Goal: Transaction & Acquisition: Obtain resource

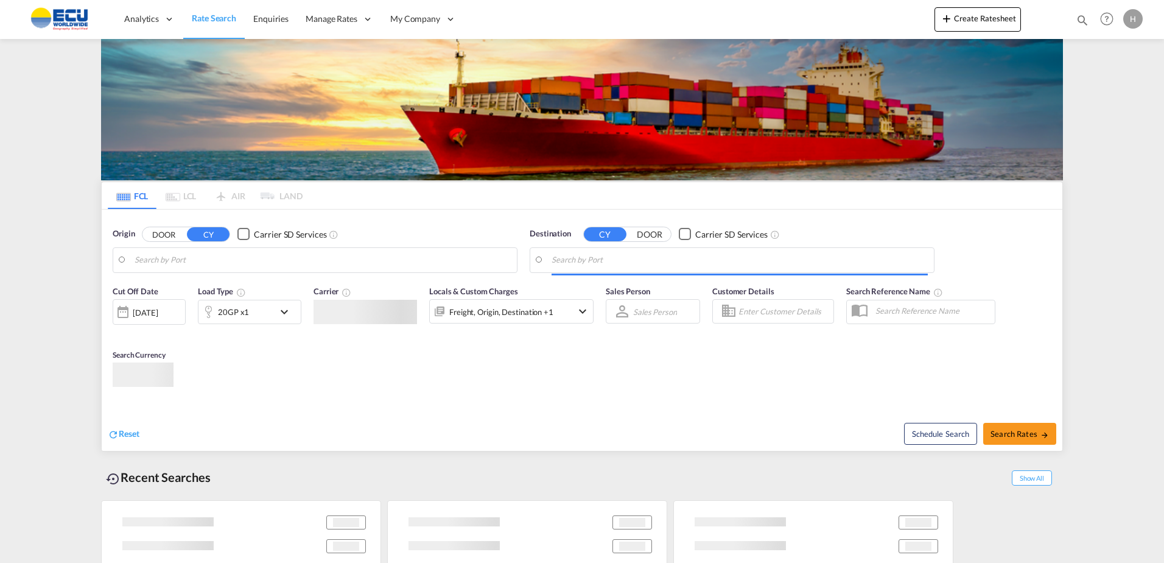
type input "[GEOGRAPHIC_DATA], BEANR"
type input "Manaus, BRMAO"
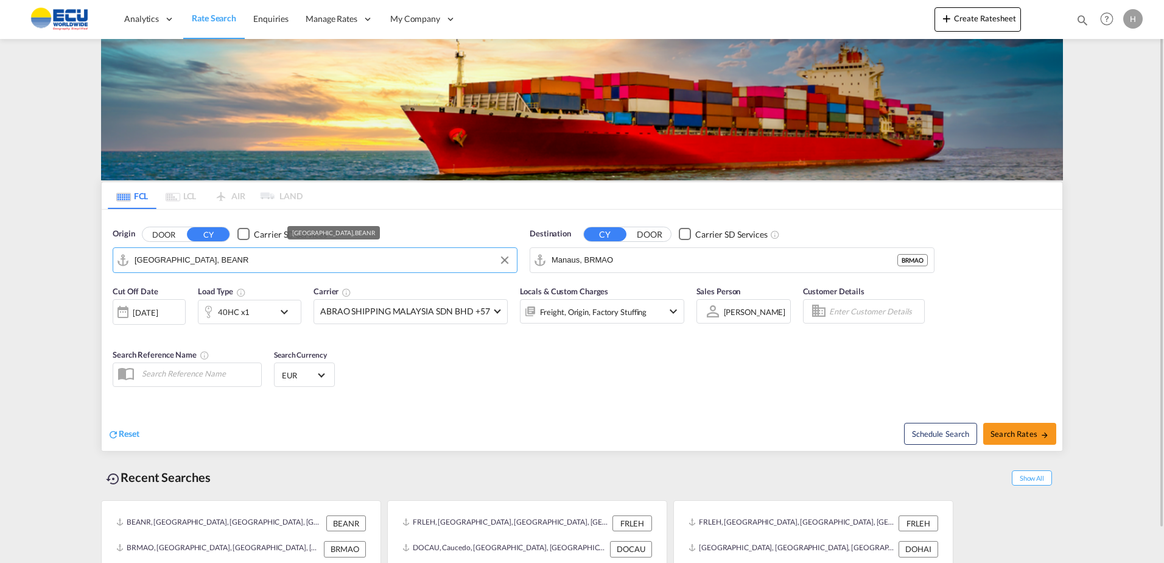
click at [449, 259] on input "[GEOGRAPHIC_DATA], BEANR" at bounding box center [323, 260] width 376 height 18
drag, startPoint x: 225, startPoint y: 296, endPoint x: 276, endPoint y: 284, distance: 52.6
click at [225, 296] on div "Fos-sur-Mer [GEOGRAPHIC_DATA] FRFOS" at bounding box center [228, 293] width 231 height 37
type input "Fos-[GEOGRAPHIC_DATA], [GEOGRAPHIC_DATA]"
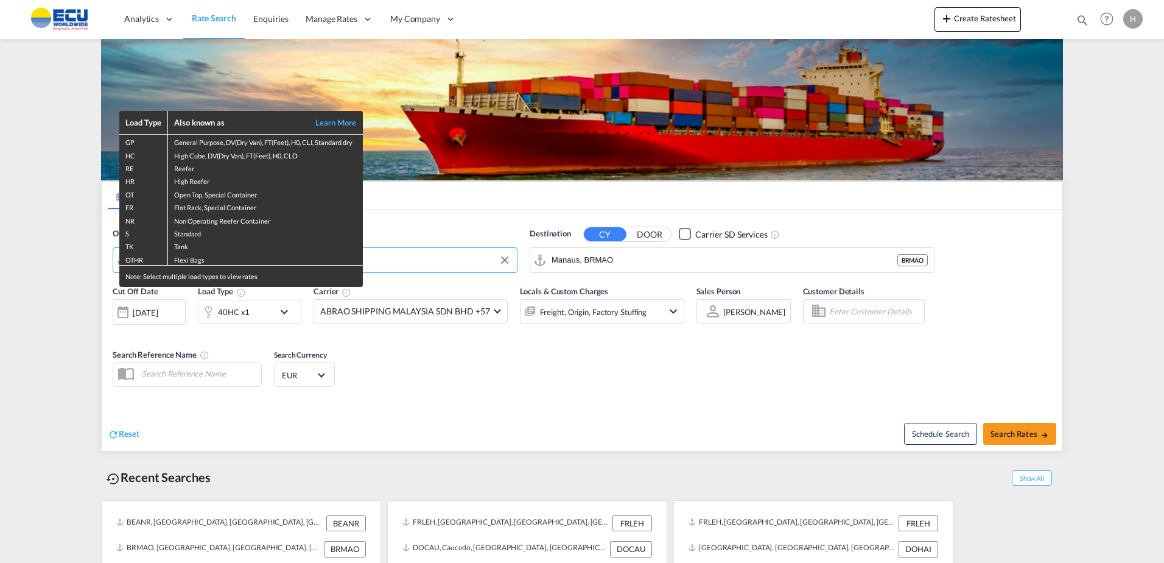
click at [689, 256] on div "Load Type Also known as Learn More GP General Purpose, DV(Dry Van), FT(Feet), H…" at bounding box center [582, 281] width 1164 height 563
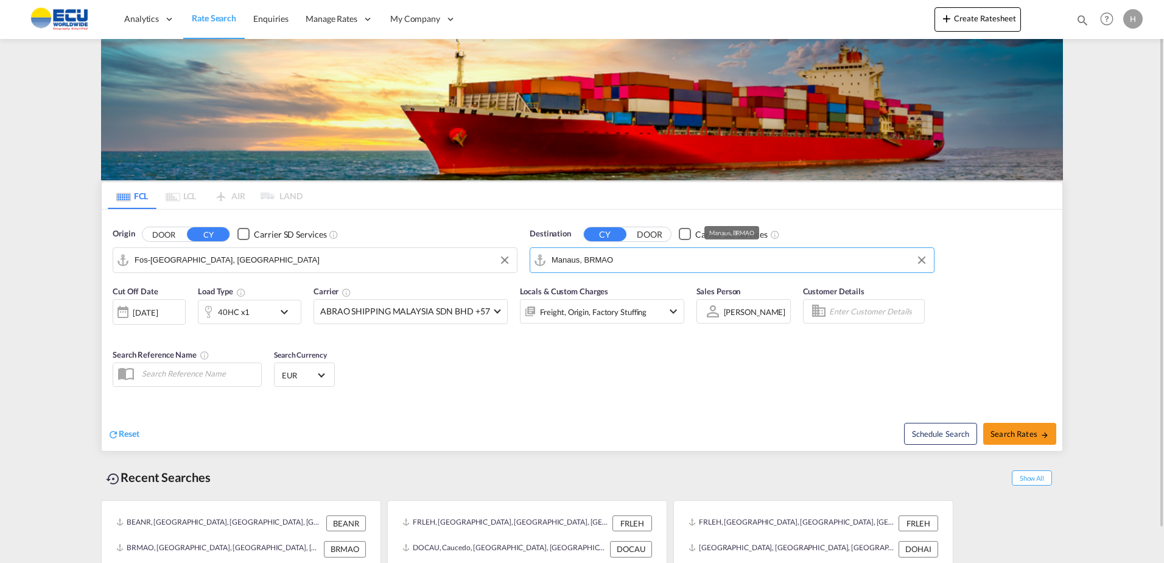
click at [682, 264] on input "Manaus, BRMAO" at bounding box center [740, 260] width 376 height 18
click at [597, 286] on div "Jeddah [GEOGRAPHIC_DATA] SAJED" at bounding box center [645, 293] width 231 height 37
type input "Jeddah, SAJED"
click at [252, 321] on div "40HC x1" at bounding box center [235, 312] width 75 height 24
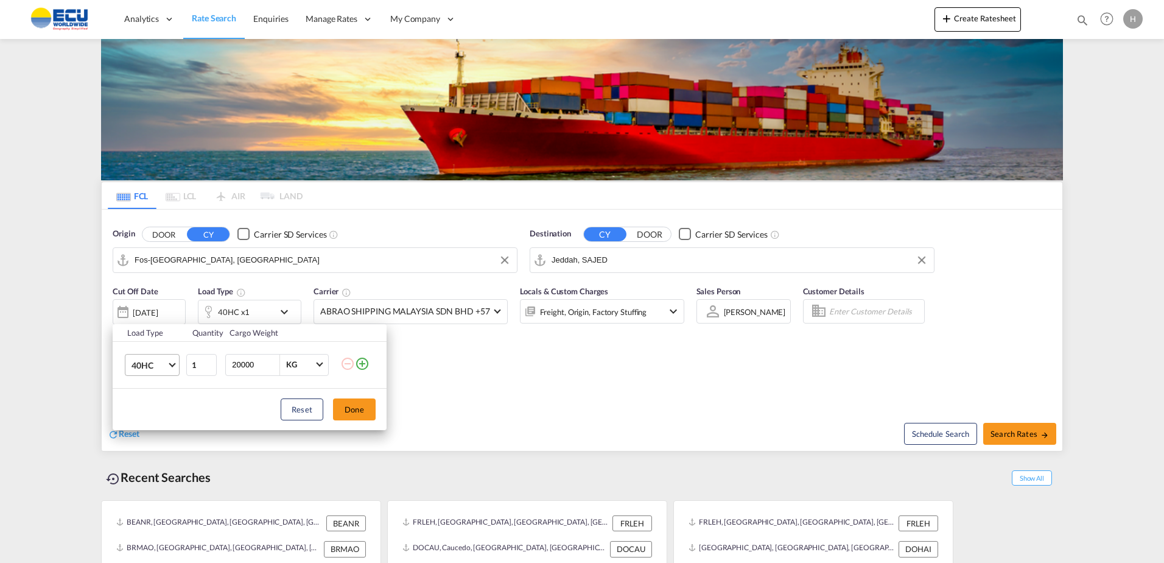
click at [167, 365] on md-select-value "40HC" at bounding box center [154, 364] width 49 height 21
click at [145, 310] on div "20GP" at bounding box center [142, 306] width 21 height 12
click at [369, 365] on md-icon "icon-plus-circle-outline" at bounding box center [362, 363] width 15 height 15
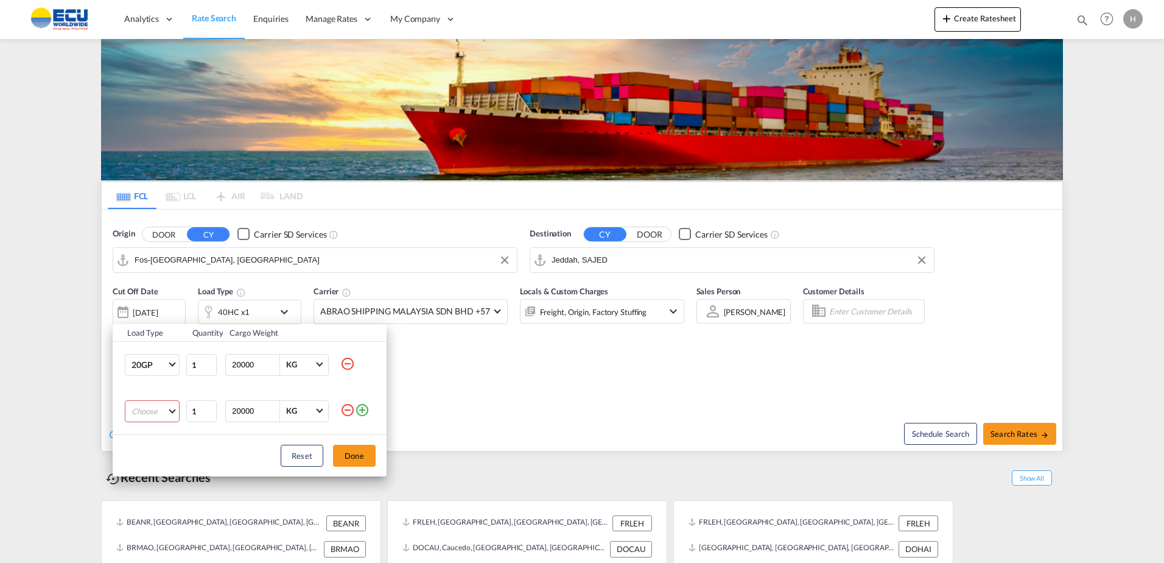
click at [165, 407] on md-select "Choose 20GP 40GP 40HC 45HC 20RE 40RE 40HR 20OT 40OT 20FR 40FR 40NR 20NR 45S 20T…" at bounding box center [152, 411] width 55 height 22
click at [155, 468] on md-option "40HC" at bounding box center [163, 469] width 83 height 29
drag, startPoint x: 349, startPoint y: 452, endPoint x: 353, endPoint y: 441, distance: 11.6
click at [351, 454] on button "Done" at bounding box center [354, 455] width 43 height 22
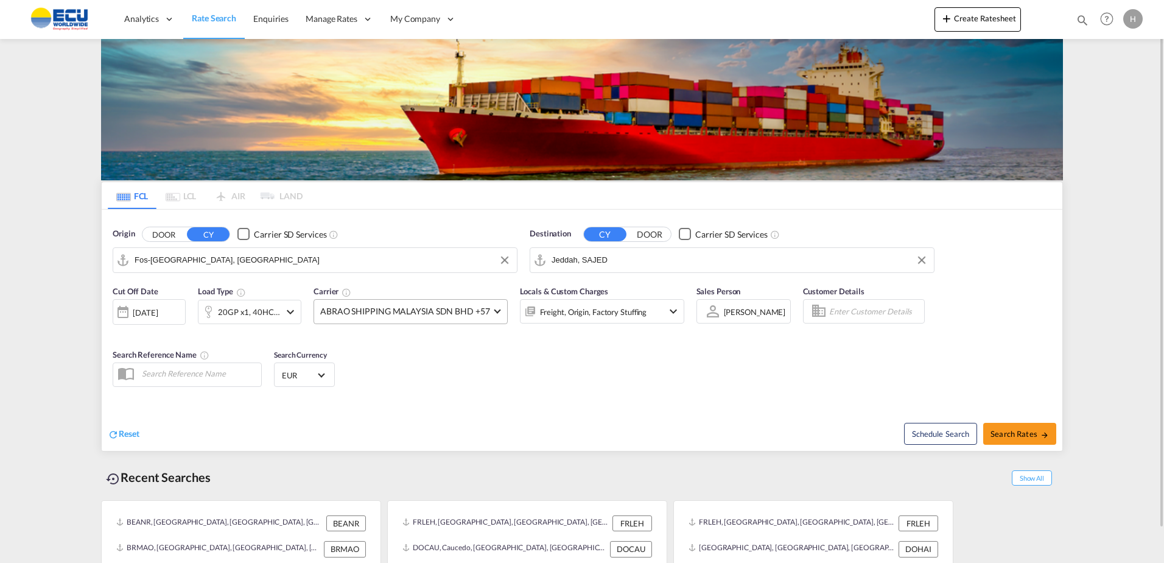
click at [401, 303] on md-select-value "ABRAO SHIPPING MALAYSIA SDN BHD +57" at bounding box center [410, 312] width 193 height 24
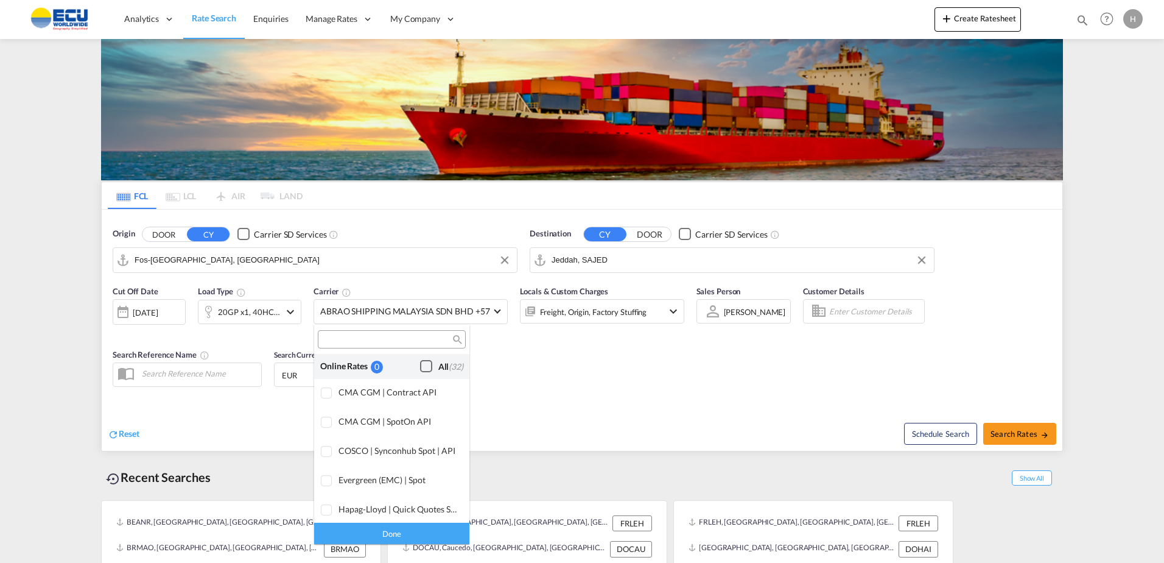
click at [420, 362] on div "Checkbox No Ink" at bounding box center [426, 366] width 12 height 12
click at [418, 531] on div "Done" at bounding box center [391, 532] width 155 height 21
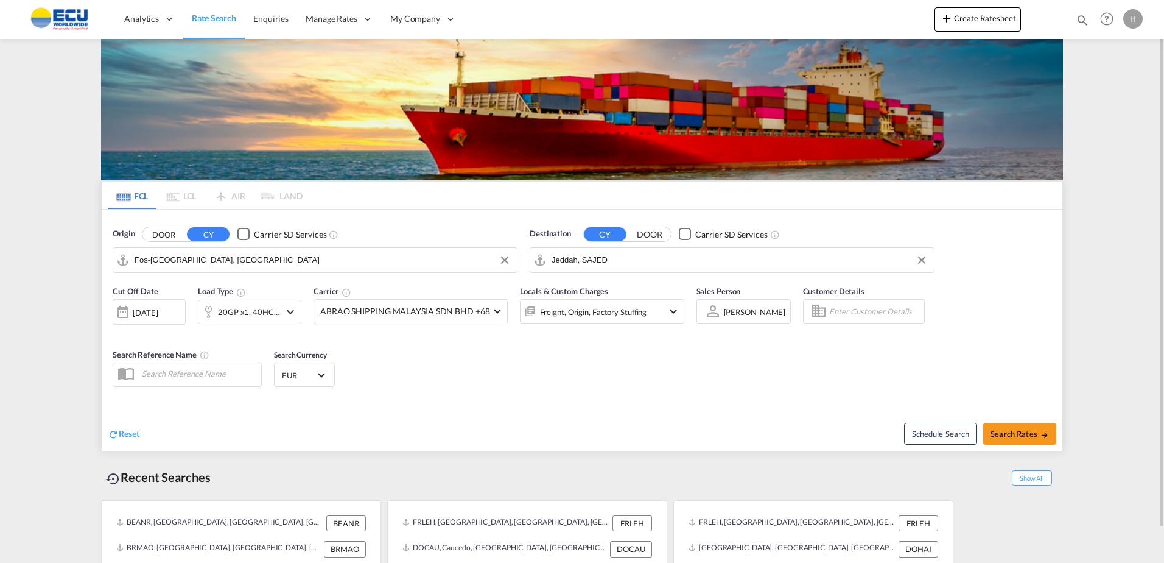
drag, startPoint x: 692, startPoint y: 384, endPoint x: 978, endPoint y: 412, distance: 287.5
click at [693, 384] on div "Cut Off Date [DATE] [DATE] Load Type 20GP x1, 40HC x1 Carrier ABRAO SHIPPING MA…" at bounding box center [582, 338] width 961 height 119
click at [1026, 429] on span "Search Rates" at bounding box center [1020, 434] width 58 height 10
type input "FRFOS to SAJED / [DATE]"
